Goal: Information Seeking & Learning: Check status

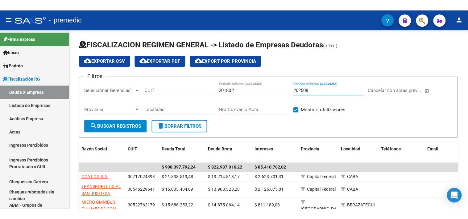
scroll to position [29, 0]
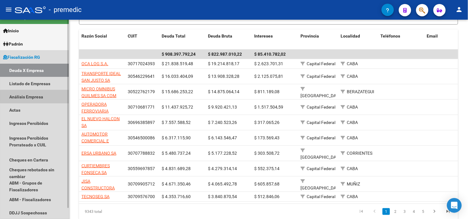
click at [45, 96] on link "Análisis Empresa" at bounding box center [34, 96] width 69 height 13
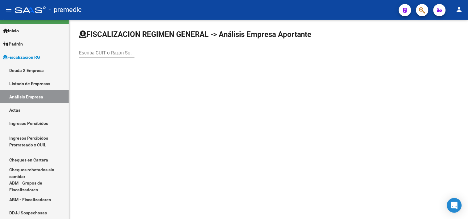
click at [106, 47] on div "Escriba CUIT o Razón Social para buscar" at bounding box center [106, 50] width 55 height 13
type input "jg"
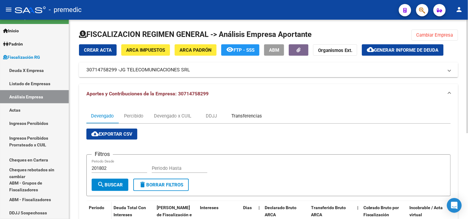
click at [237, 116] on div "Transferencias" at bounding box center [246, 116] width 31 height 7
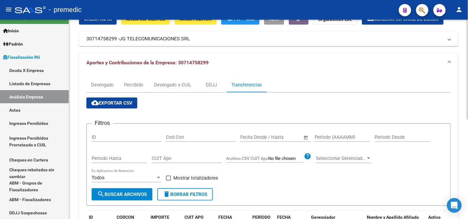
scroll to position [29, 0]
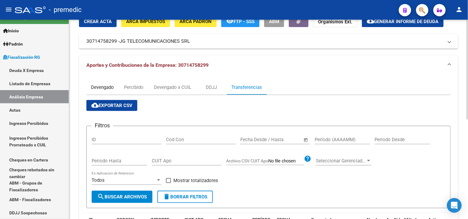
click at [92, 85] on div "Devengado" at bounding box center [102, 87] width 23 height 7
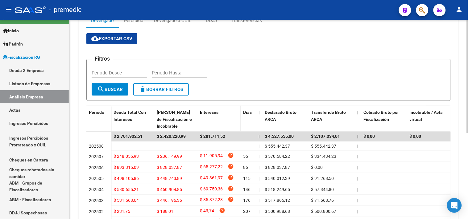
scroll to position [68, 0]
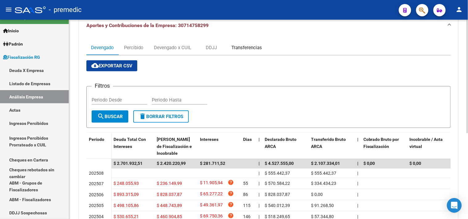
click at [232, 53] on div "Transferencias" at bounding box center [247, 47] width 40 height 15
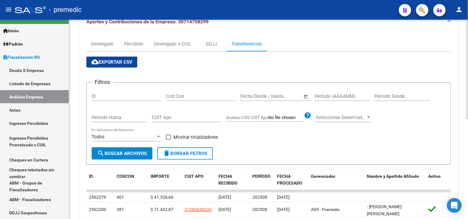
scroll to position [63, 0]
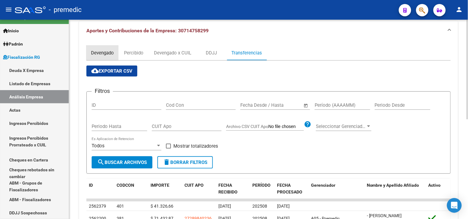
click at [98, 53] on div "Devengado" at bounding box center [102, 53] width 23 height 7
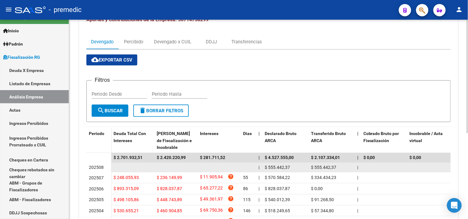
scroll to position [103, 0]
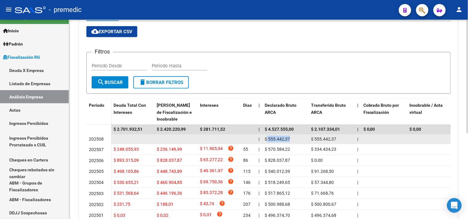
drag, startPoint x: 267, startPoint y: 137, endPoint x: 288, endPoint y: 140, distance: 21.7
click at [288, 140] on span "$ 555.442,37" at bounding box center [276, 139] width 25 height 5
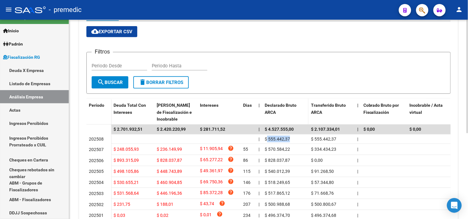
copy span "555.442,37"
click at [28, 68] on link "Deuda X Empresa" at bounding box center [34, 70] width 69 height 13
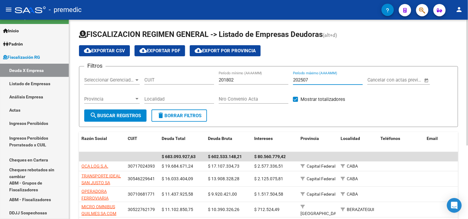
click at [311, 83] on input "202507" at bounding box center [328, 80] width 70 height 6
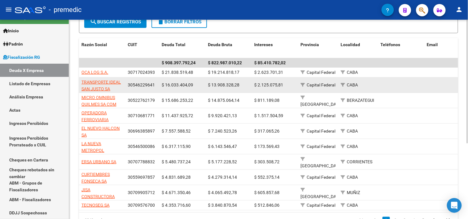
scroll to position [103, 0]
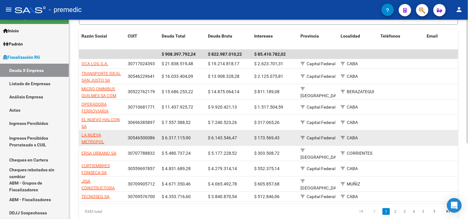
type input "202508"
click at [88, 138] on app-link-go-to "LA NUEVA METROPOL SOCIEDAD ANONIMA DE TRANSPORTE AUTOMOTOR COMERCIAL E [GEOGRAP…" at bounding box center [102, 156] width 42 height 49
